Goal: Obtain resource: Download file/media

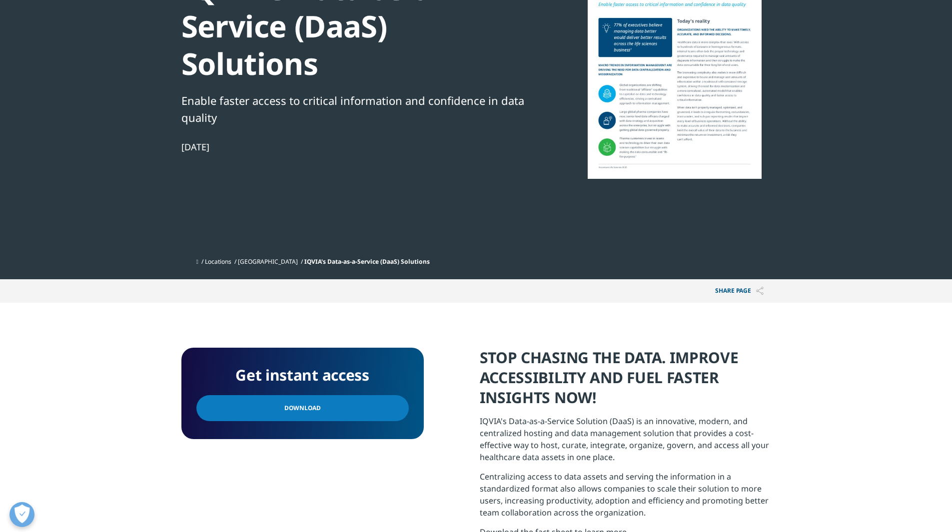
scroll to position [150, 0]
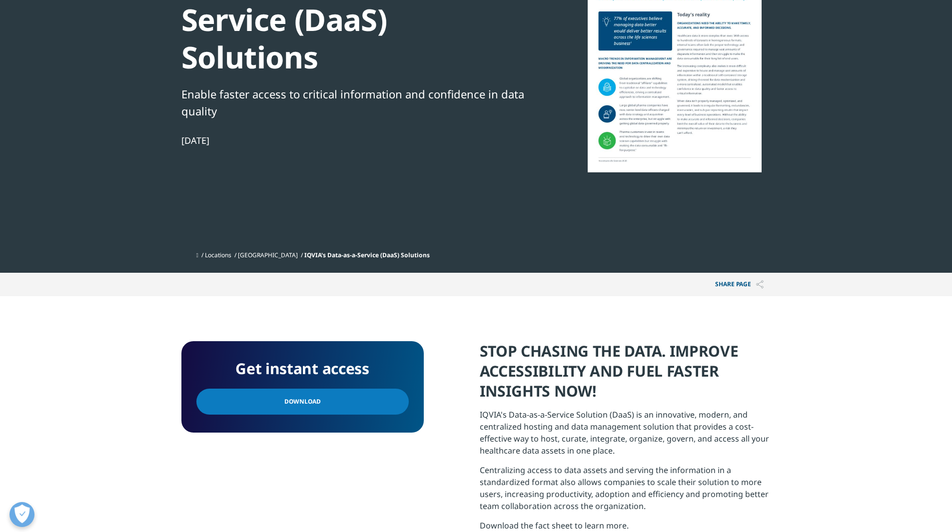
click at [312, 401] on span "Download" at bounding box center [302, 401] width 36 height 11
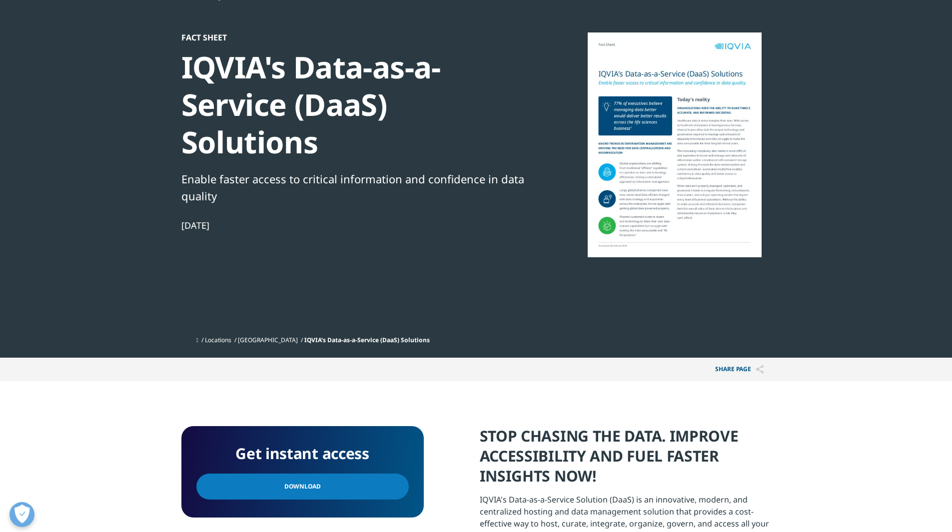
scroll to position [0, 0]
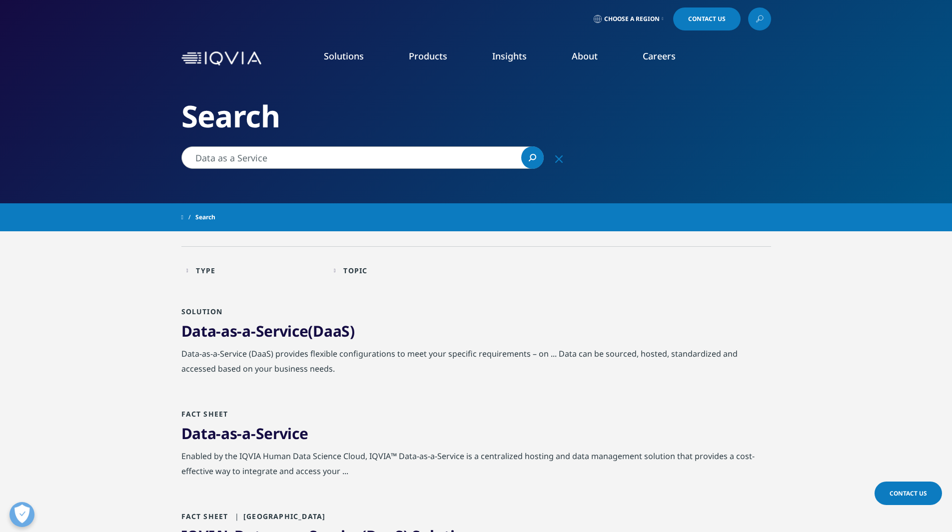
click at [198, 273] on div "Type Loading Clear Or/And Operator" at bounding box center [254, 270] width 137 height 23
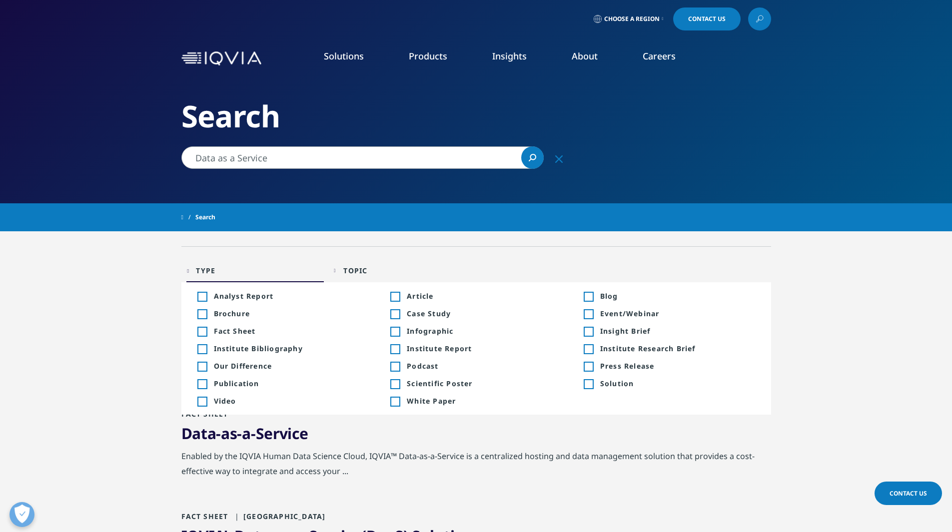
click at [593, 295] on div "Toggle" at bounding box center [588, 296] width 9 height 9
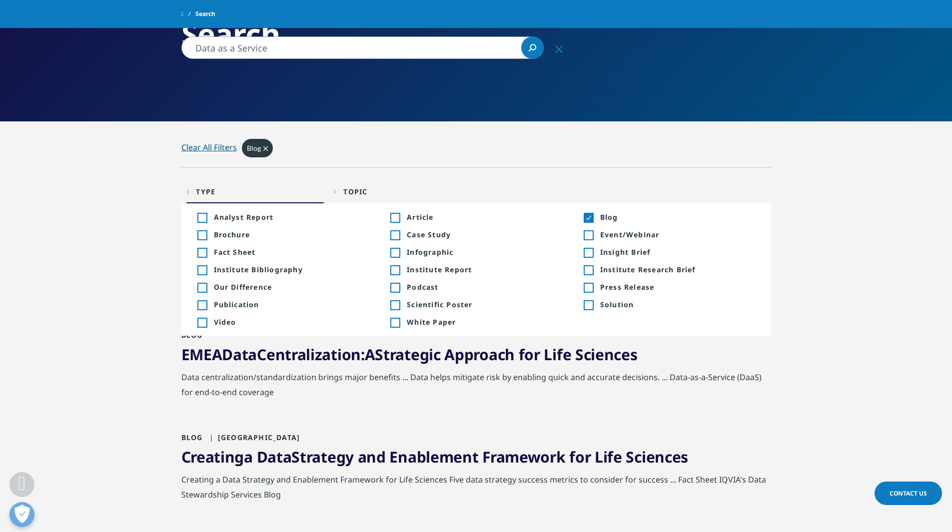
scroll to position [250, 0]
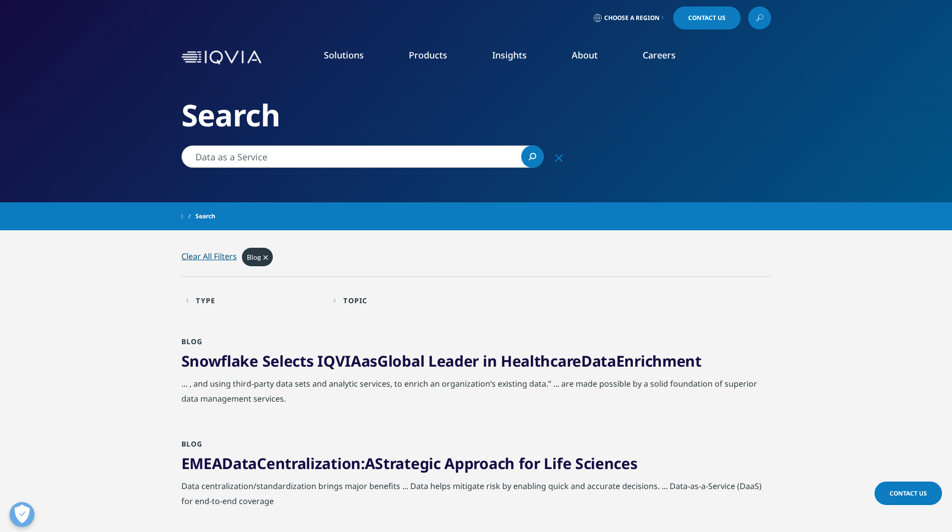
scroll to position [0, 0]
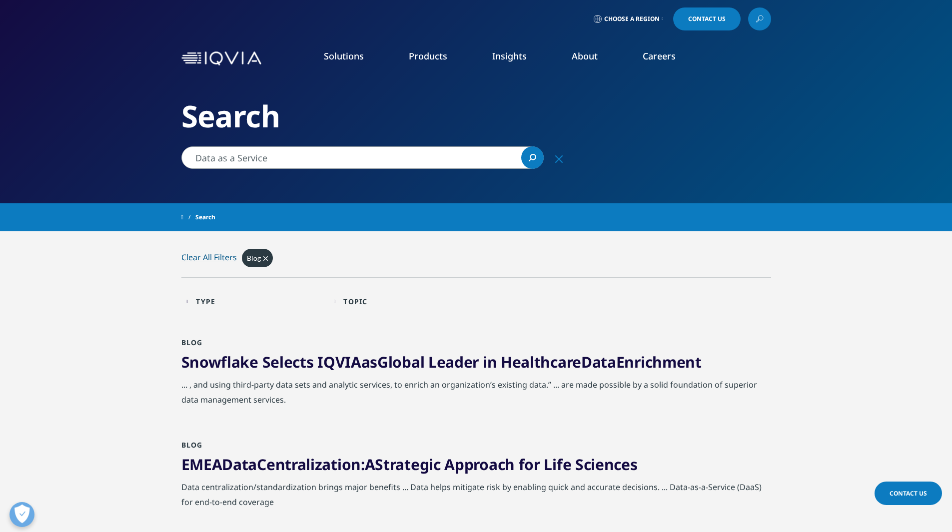
click at [265, 258] on icon "Clear" at bounding box center [265, 258] width 4 height 4
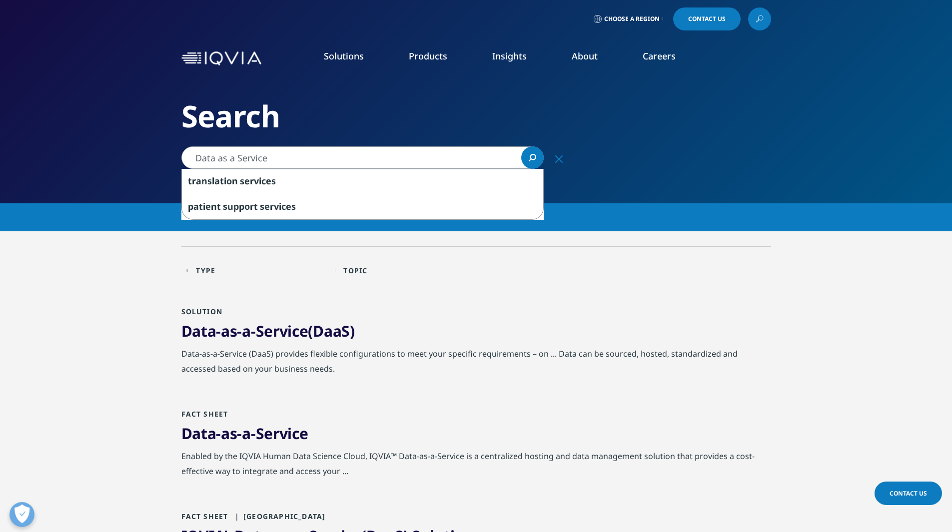
drag, startPoint x: 282, startPoint y: 154, endPoint x: 194, endPoint y: 161, distance: 87.8
click at [194, 161] on input "Data as a Service" at bounding box center [362, 157] width 362 height 22
paste input "U.S. Information Data Assets"
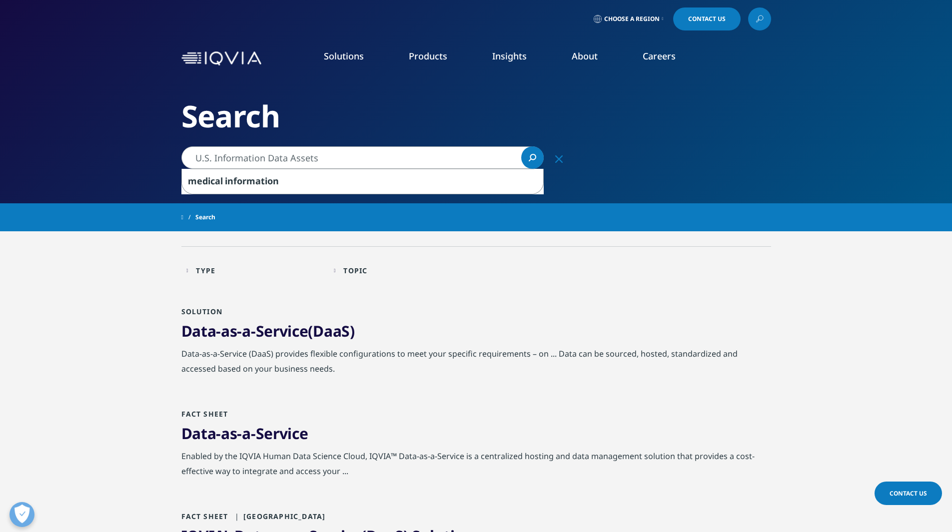
click at [533, 154] on icon "Search" at bounding box center [533, 157] width 6 height 6
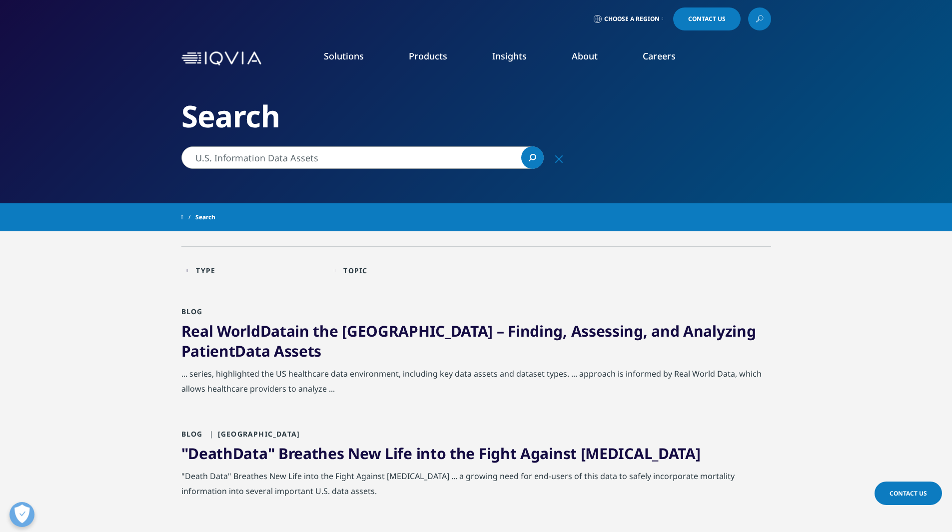
click at [215, 273] on div "Type" at bounding box center [205, 270] width 19 height 9
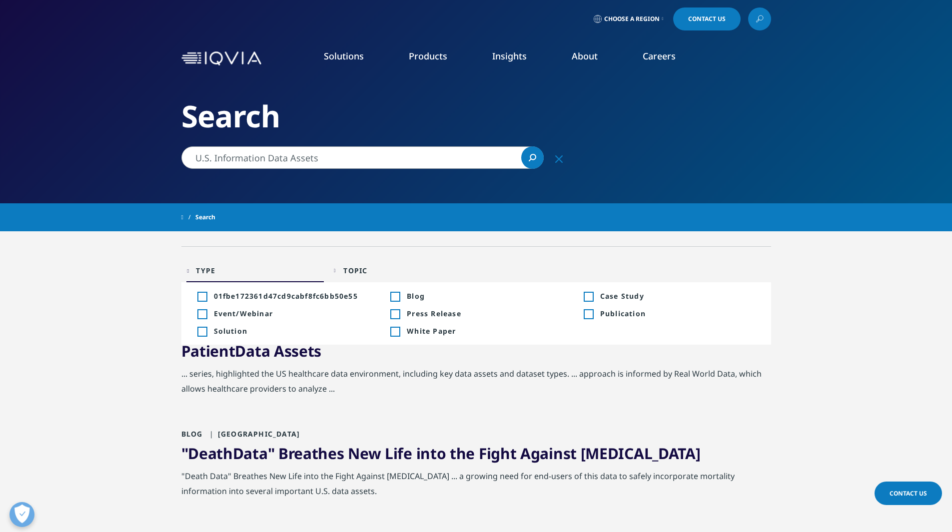
click at [398, 332] on div "Toggle" at bounding box center [394, 331] width 9 height 9
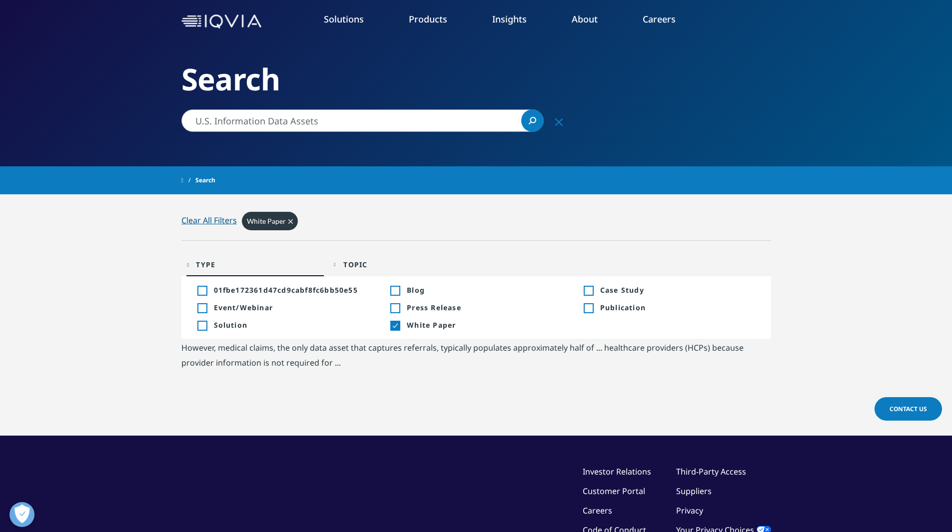
scroll to position [50, 0]
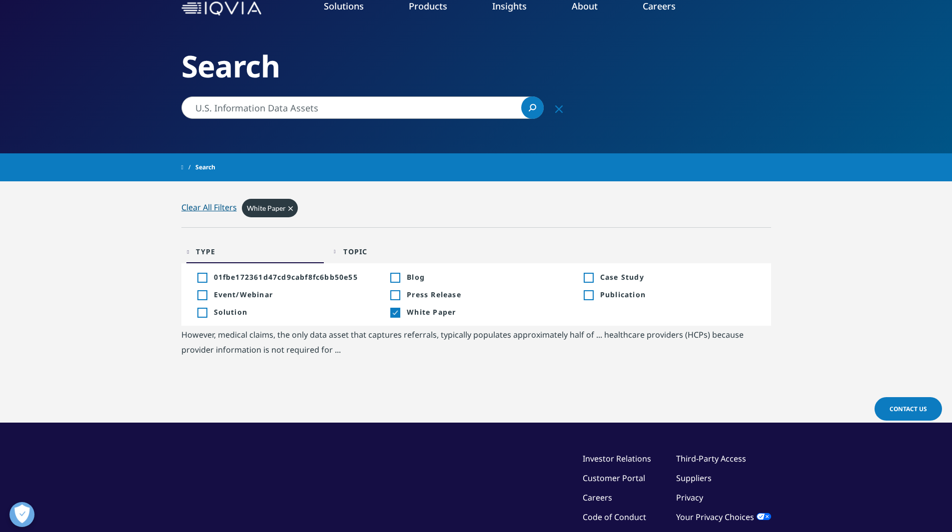
click at [373, 359] on div "However, medical claims, the only data asset that captures referrals, typically…" at bounding box center [476, 344] width 590 height 35
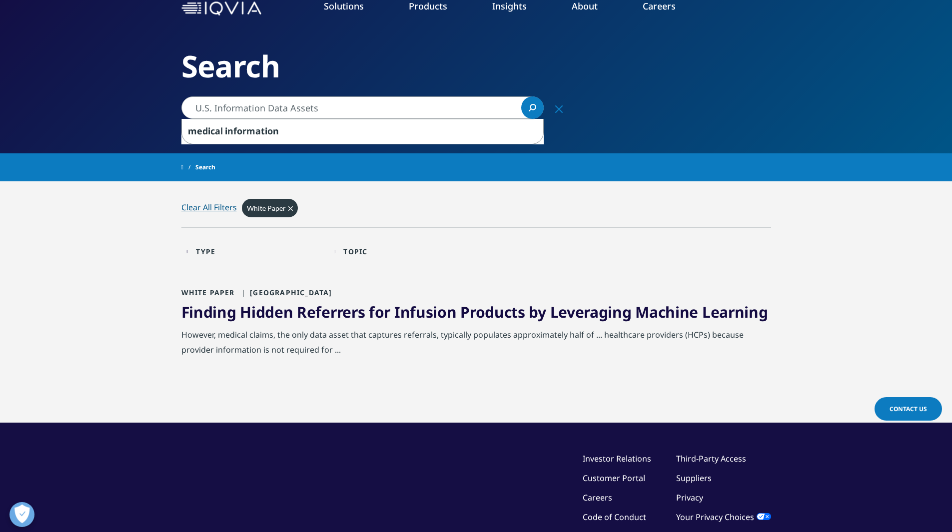
drag, startPoint x: 326, startPoint y: 109, endPoint x: 178, endPoint y: 112, distance: 148.0
click at [178, 112] on div "U.S. Information Data Assets U.S. Information Data Assets Clear medical informa…" at bounding box center [376, 107] width 400 height 22
paste input "Information Management: The Key to Commercial Success in Pharma"
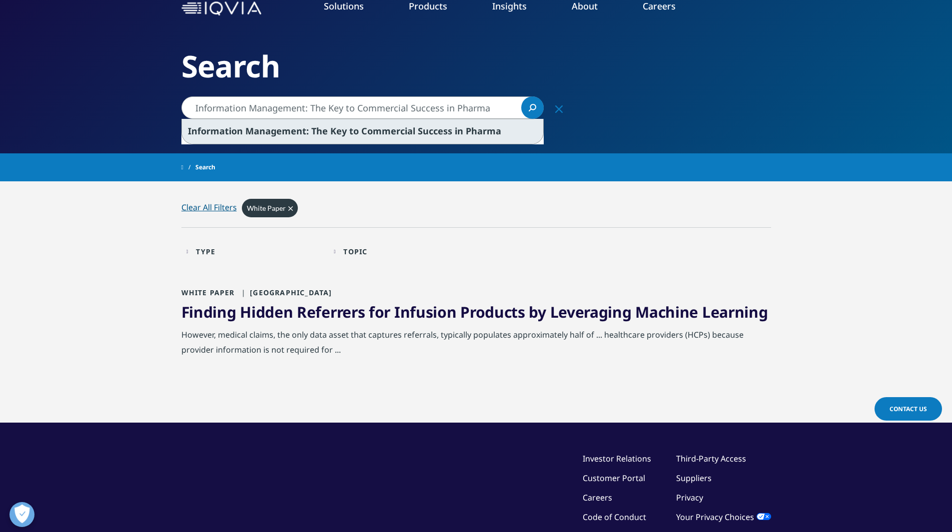
type input "Information Management: The Key to Commercial Success in Pharma"
click at [454, 134] on span "Information Management: The Key to Commercial Success in Pharma" at bounding box center [344, 131] width 313 height 12
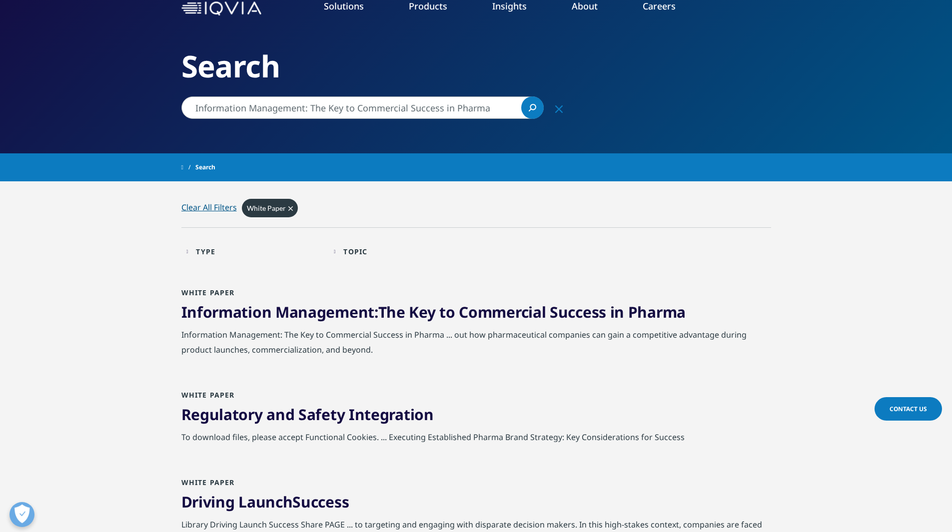
click at [336, 306] on span "Management" at bounding box center [324, 312] width 99 height 20
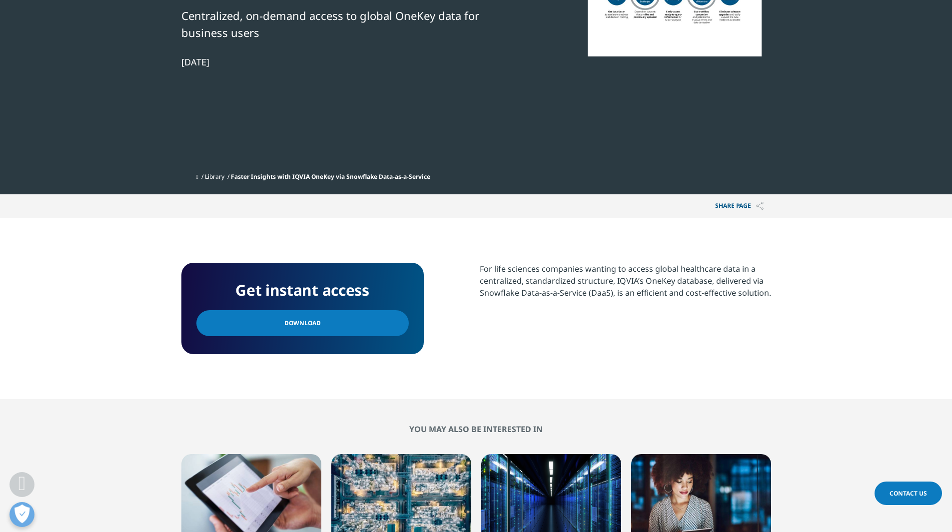
scroll to position [300, 0]
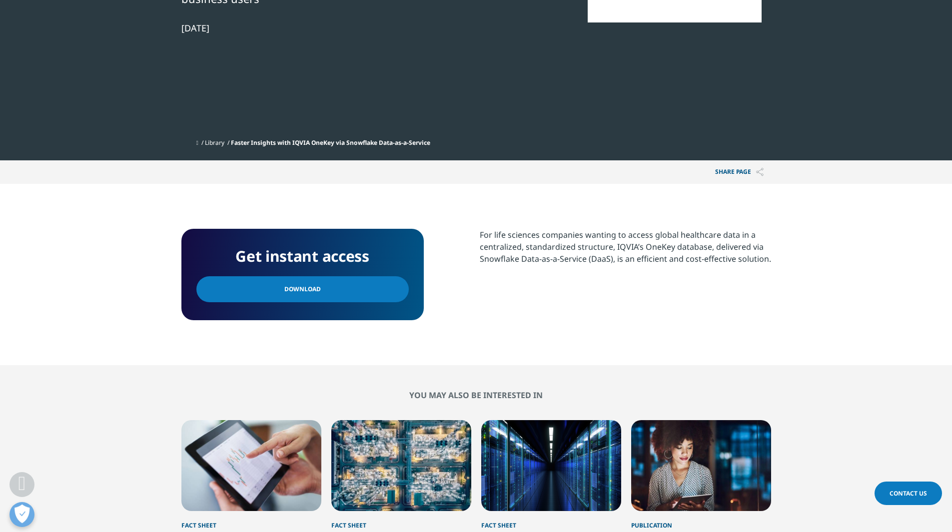
click at [263, 294] on link "Download" at bounding box center [302, 289] width 212 height 26
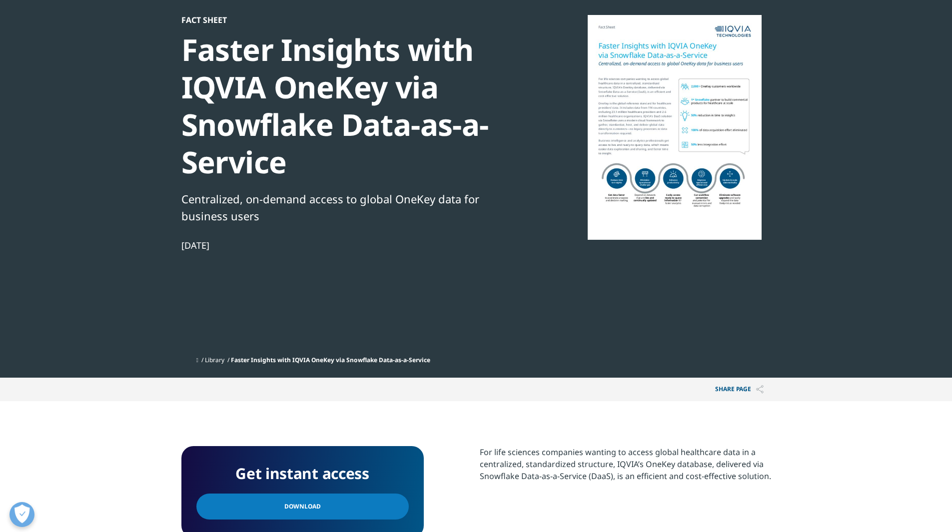
scroll to position [100, 0]
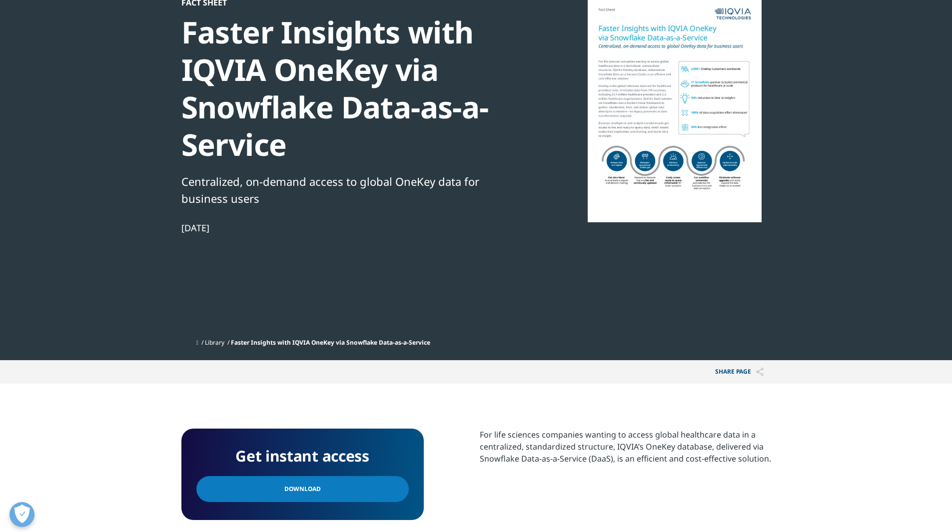
drag, startPoint x: 311, startPoint y: 492, endPoint x: 281, endPoint y: 377, distance: 118.9
click at [311, 492] on span "Download" at bounding box center [302, 489] width 36 height 11
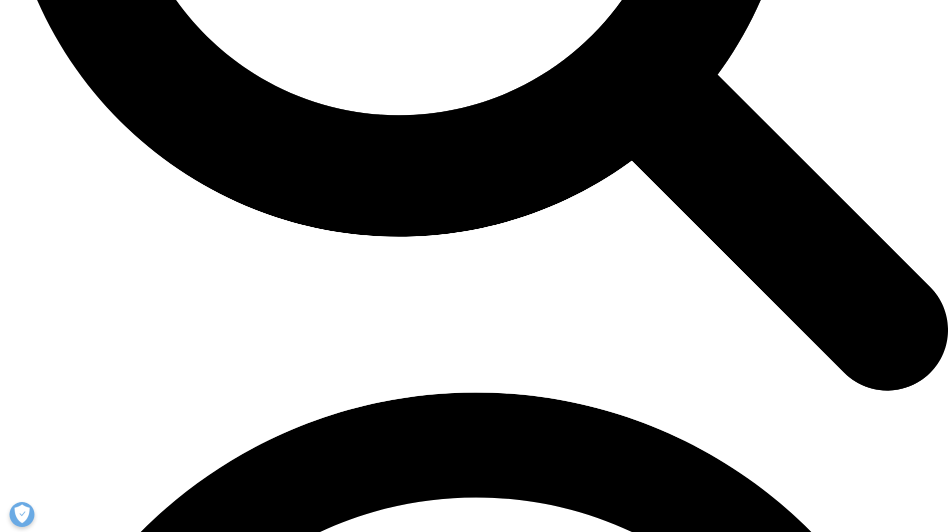
scroll to position [1549, 0]
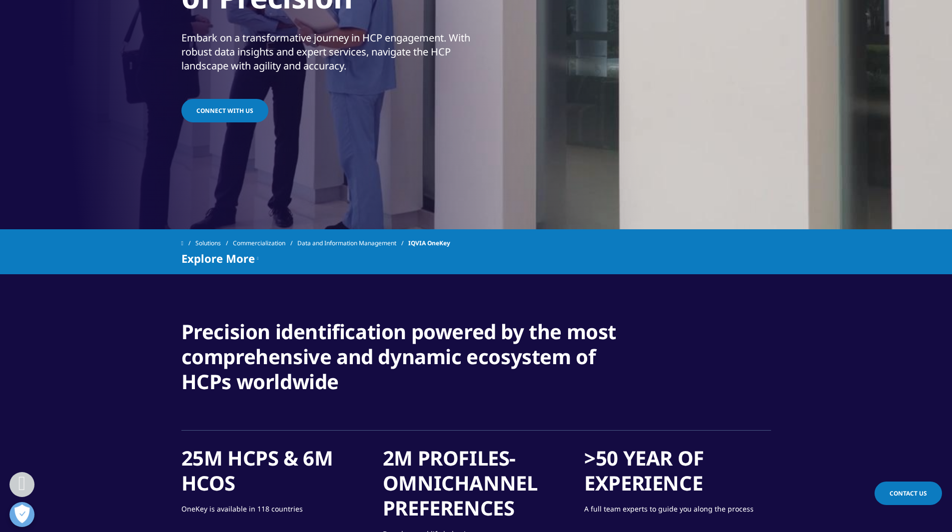
scroll to position [200, 0]
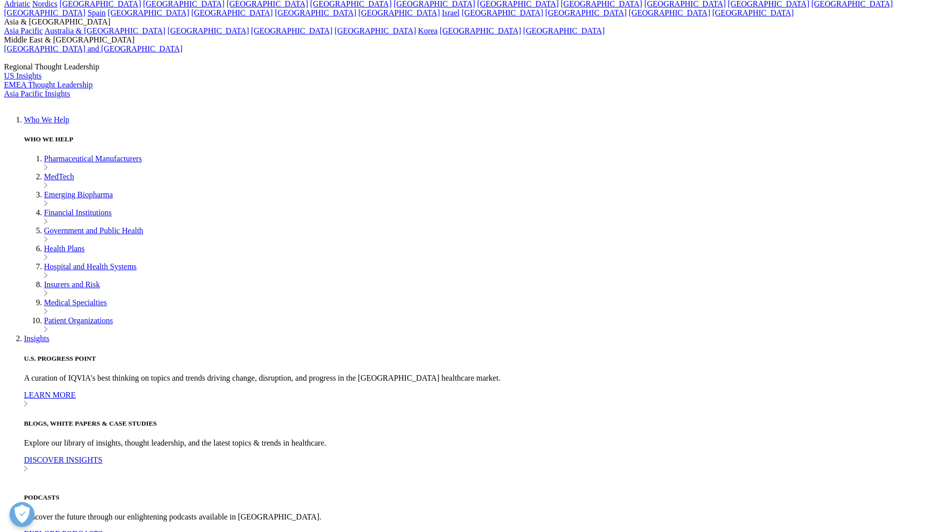
scroll to position [100, 0]
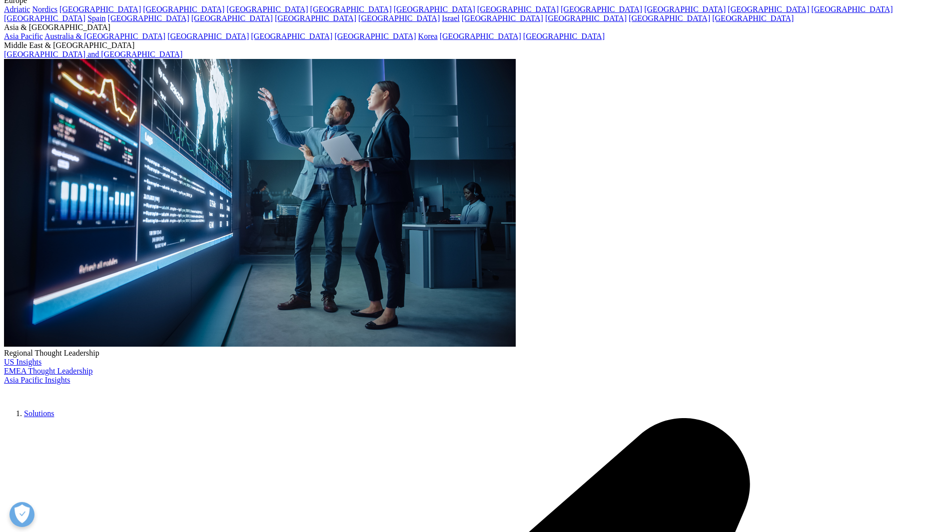
scroll to position [150, 0]
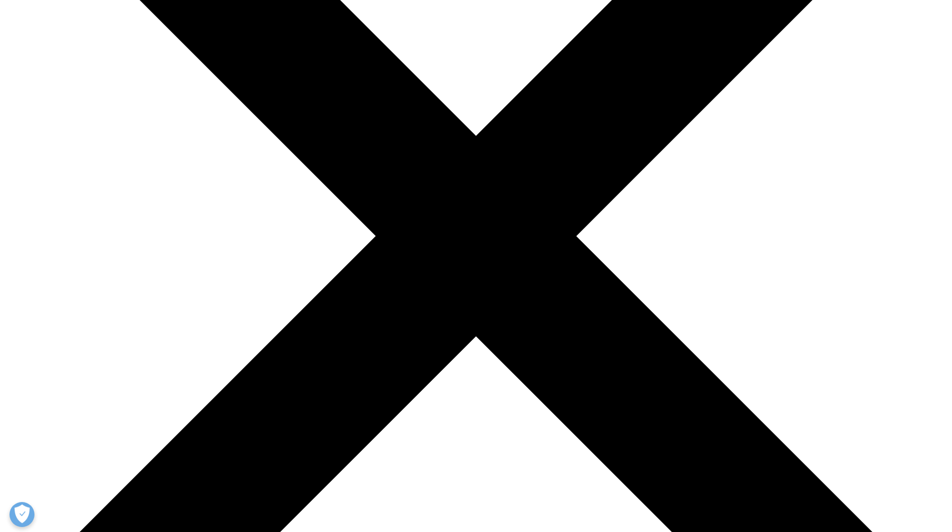
scroll to position [150, 0]
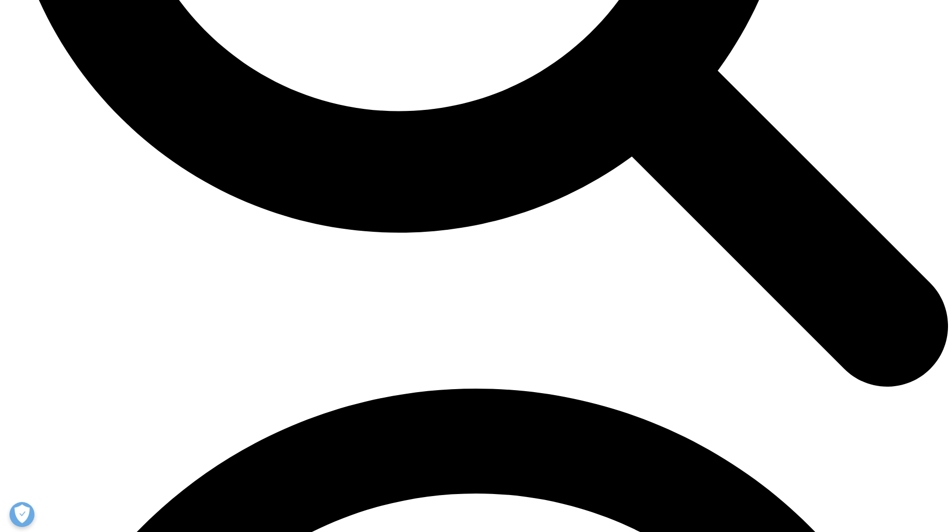
scroll to position [1697, 0]
